Goal: Navigation & Orientation: Find specific page/section

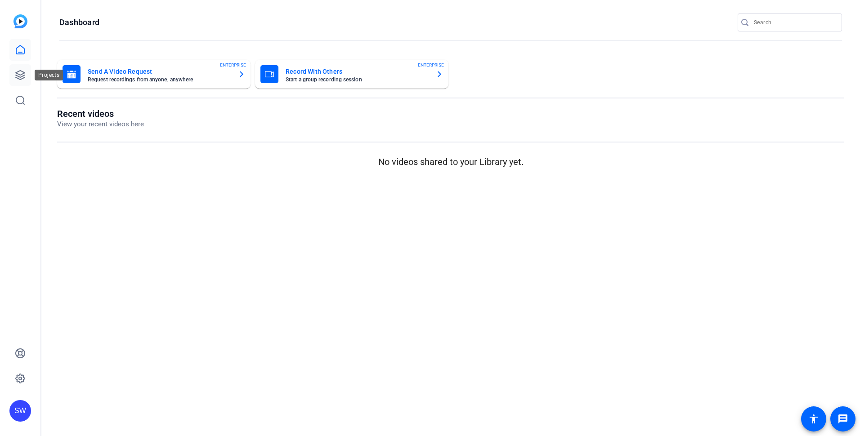
click at [19, 74] on icon at bounding box center [20, 75] width 11 height 11
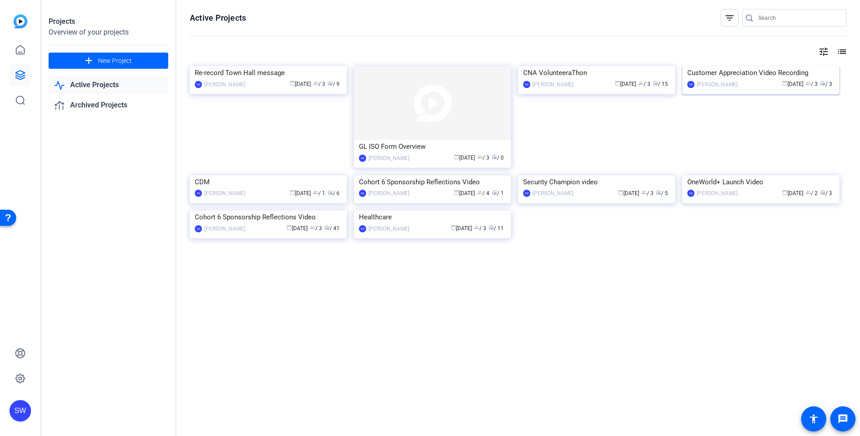
click at [729, 89] on div "SW [PERSON_NAME] calendar_today [DATE] group / 3 radio / 3" at bounding box center [760, 84] width 147 height 9
click at [276, 210] on img at bounding box center [268, 210] width 157 height 0
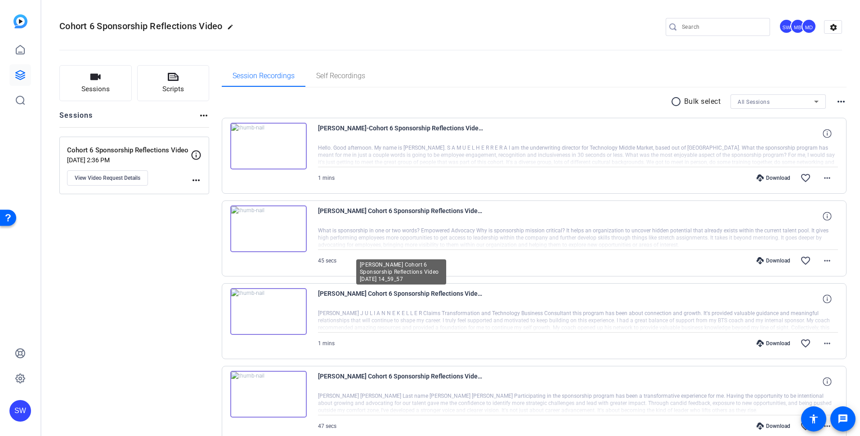
scroll to position [45, 0]
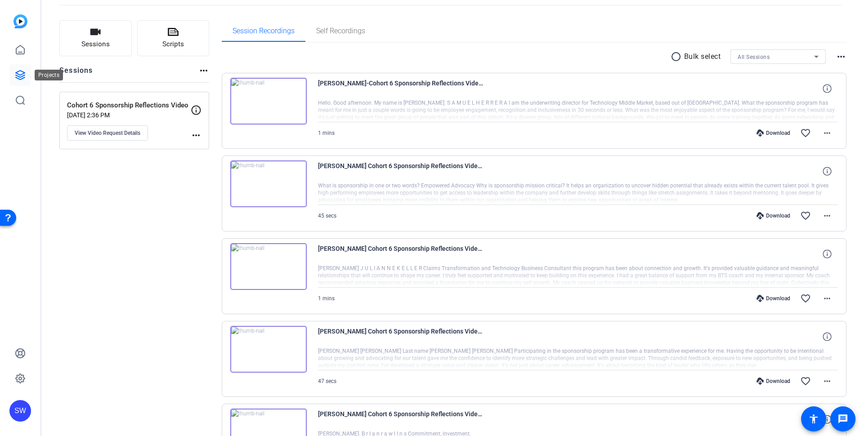
click at [19, 72] on icon at bounding box center [20, 75] width 9 height 9
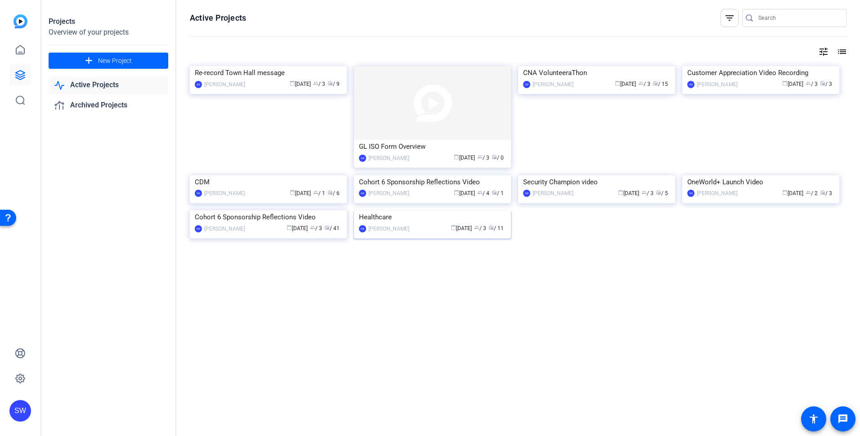
click at [415, 233] on div "calendar_today [DATE] group / 3 radio / 11" at bounding box center [460, 228] width 92 height 9
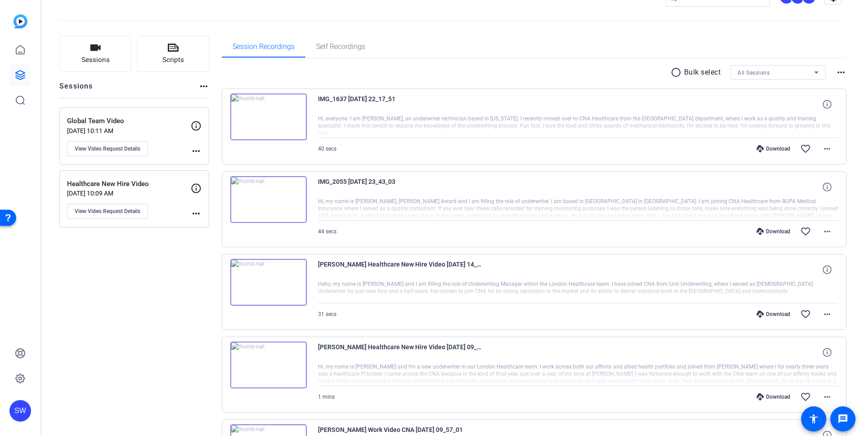
scroll to position [45, 0]
